Goal: Task Accomplishment & Management: Manage account settings

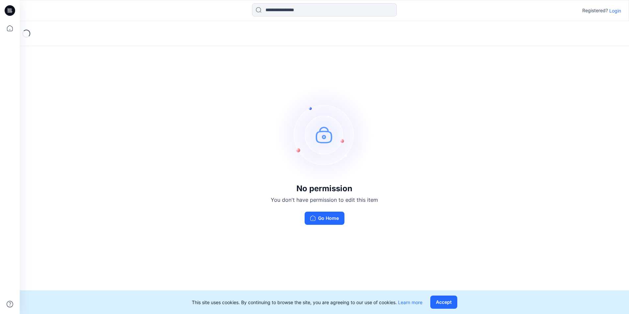
click at [153, 17] on div at bounding box center [96, 10] width 152 height 14
click at [613, 12] on p "Login" at bounding box center [615, 10] width 12 height 7
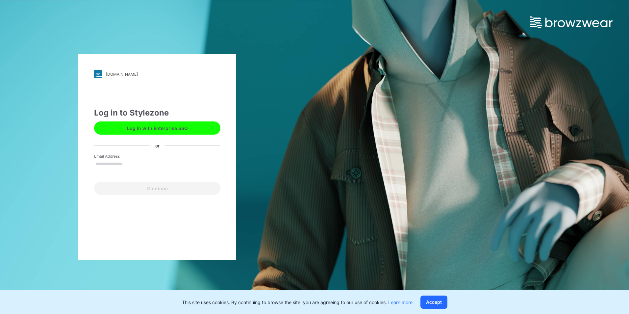
click at [126, 164] on input "Email Address" at bounding box center [157, 164] width 126 height 10
type input "**********"
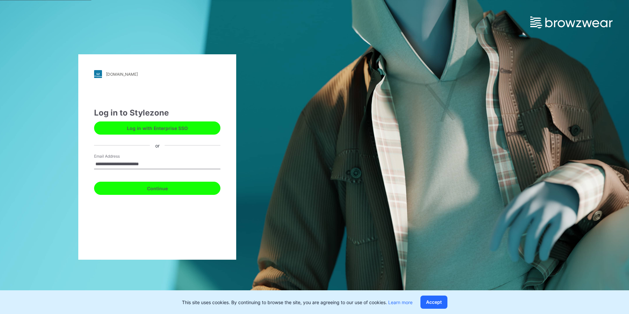
click at [138, 187] on button "Continue" at bounding box center [157, 188] width 126 height 13
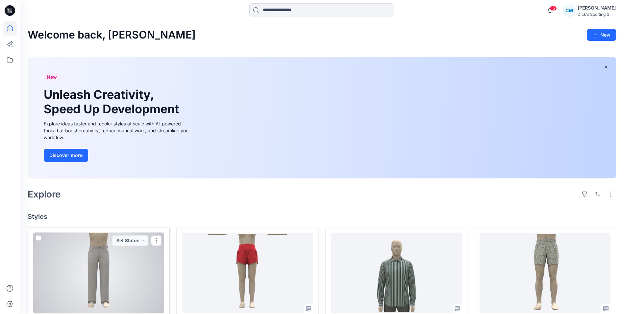
click at [111, 264] on div at bounding box center [98, 273] width 131 height 81
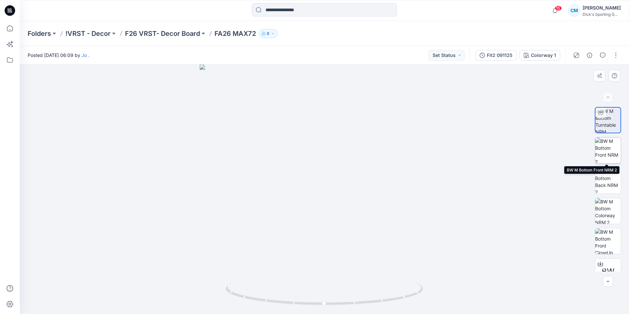
click at [608, 149] on img at bounding box center [608, 151] width 26 height 26
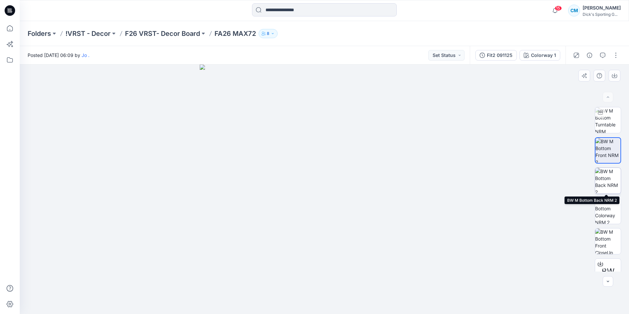
click at [606, 183] on img at bounding box center [608, 181] width 26 height 26
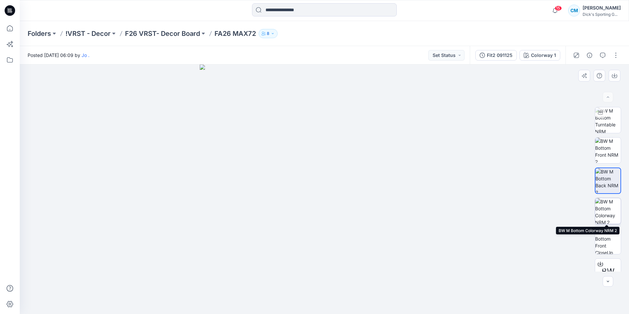
click at [609, 207] on img at bounding box center [608, 211] width 26 height 26
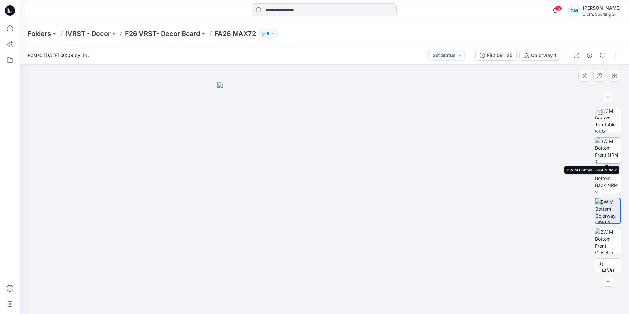
click at [611, 151] on img at bounding box center [608, 151] width 26 height 26
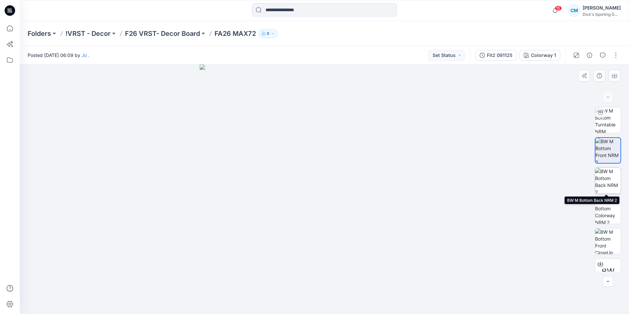
click at [610, 179] on img at bounding box center [608, 181] width 26 height 26
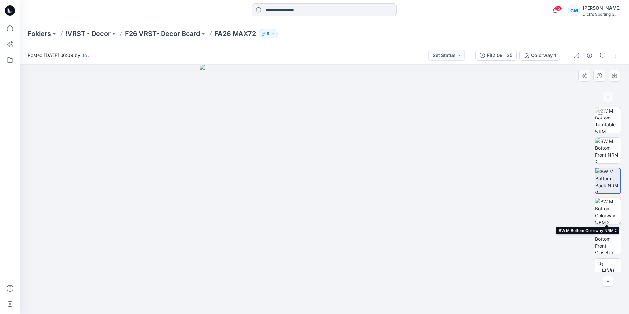
click at [603, 210] on img at bounding box center [608, 211] width 26 height 26
